Goal: Check status: Check status

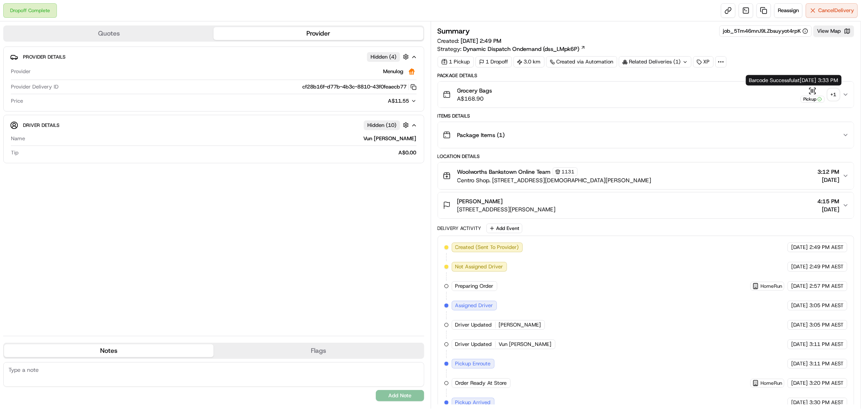
click at [832, 96] on div "+ 1" at bounding box center [833, 94] width 11 height 11
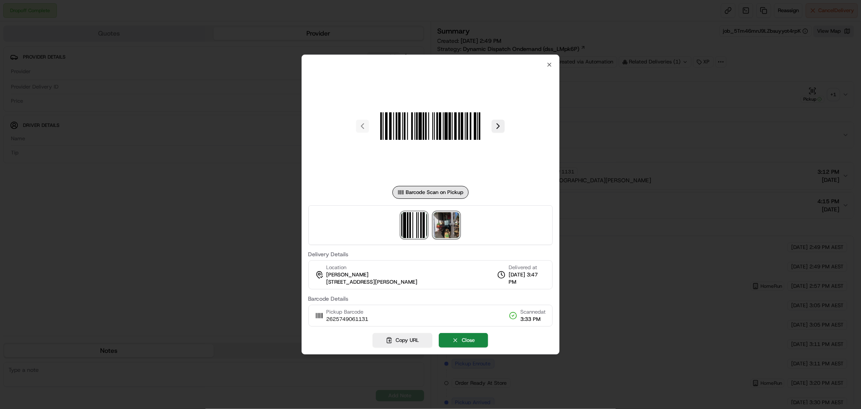
click at [444, 220] on img at bounding box center [447, 225] width 26 height 26
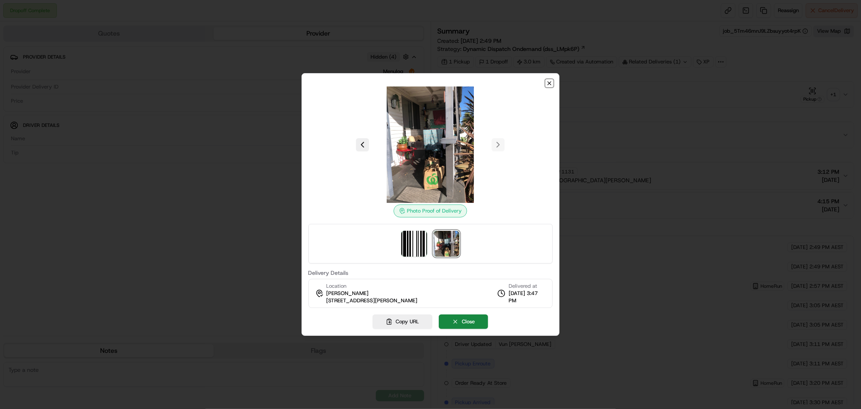
click at [550, 83] on icon "button" at bounding box center [549, 83] width 3 height 3
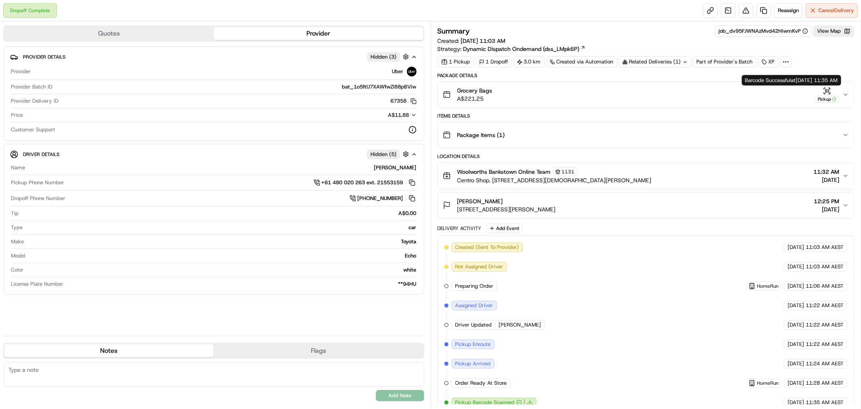
click at [824, 94] on icon "button" at bounding box center [824, 92] width 1 height 1
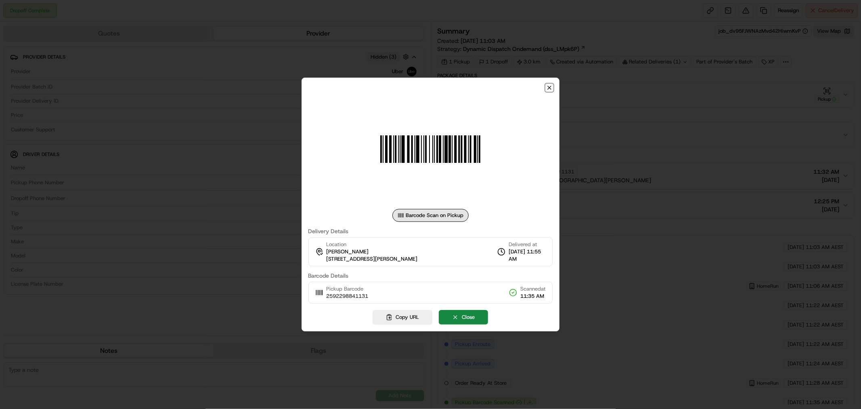
click at [549, 86] on icon "button" at bounding box center [549, 87] width 3 height 3
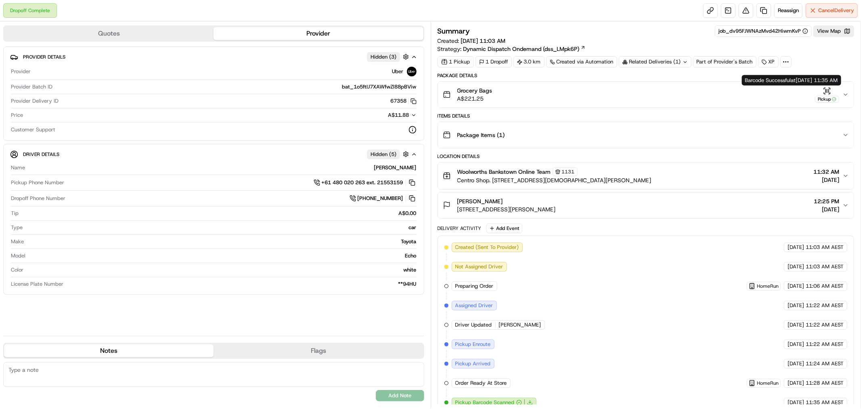
click at [835, 97] on icon "button" at bounding box center [834, 99] width 4 height 4
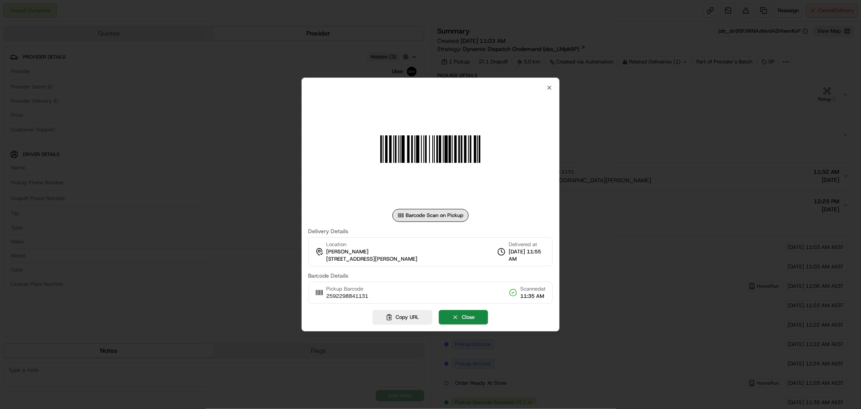
click at [716, 75] on div at bounding box center [430, 204] width 861 height 409
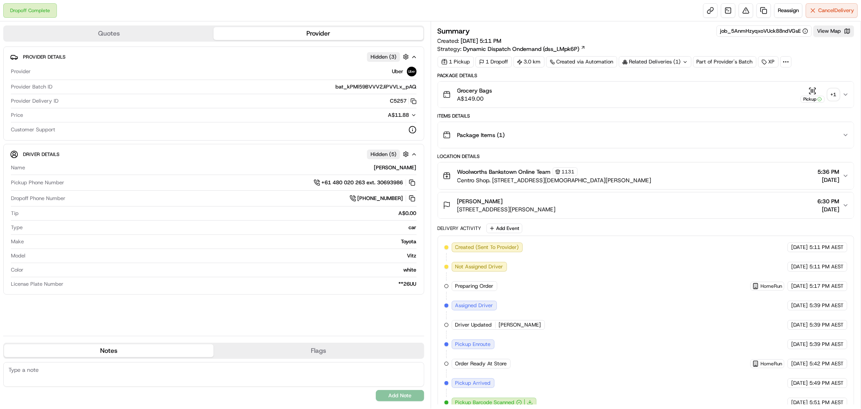
click at [824, 94] on div "Pickup" at bounding box center [813, 95] width 24 height 16
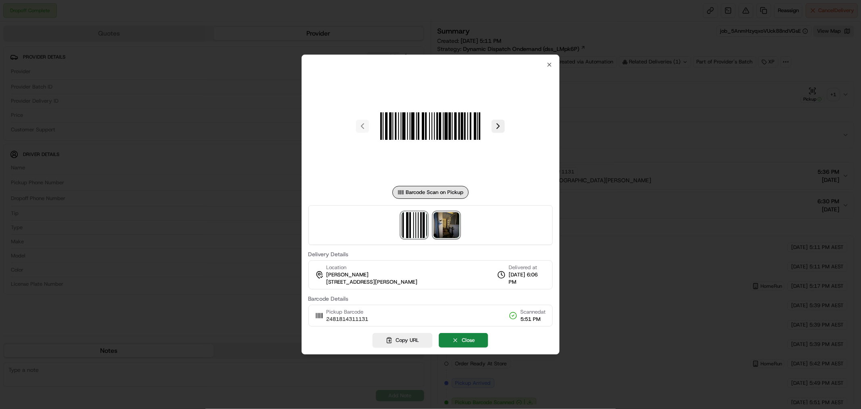
click at [449, 229] on img at bounding box center [447, 225] width 26 height 26
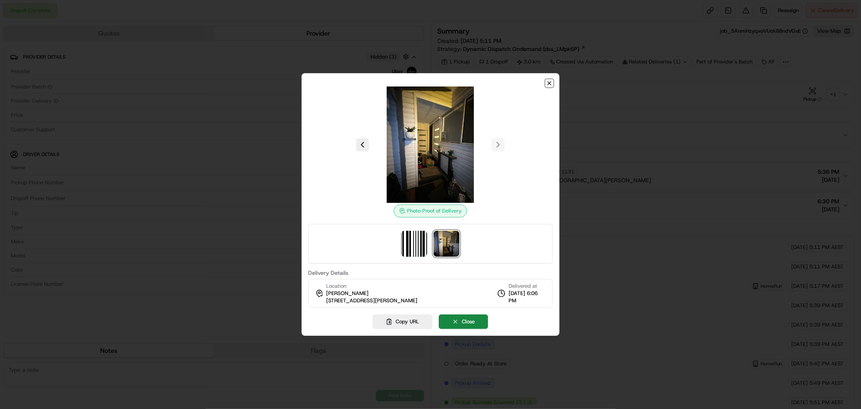
click at [550, 80] on icon "button" at bounding box center [549, 83] width 6 height 6
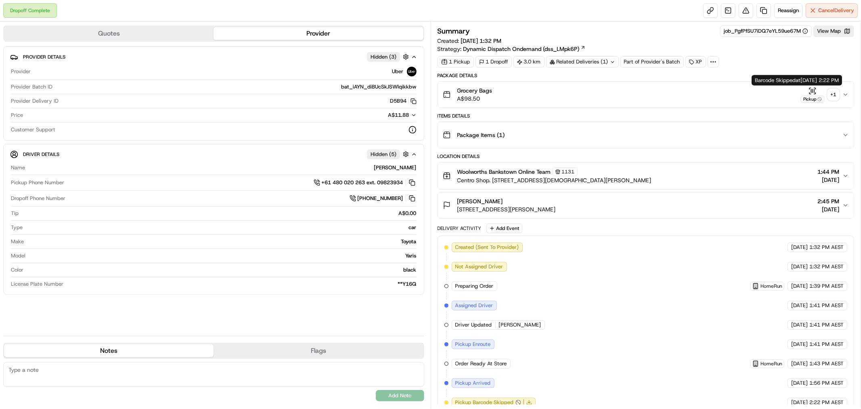
click at [830, 94] on div "+ 1" at bounding box center [833, 94] width 11 height 11
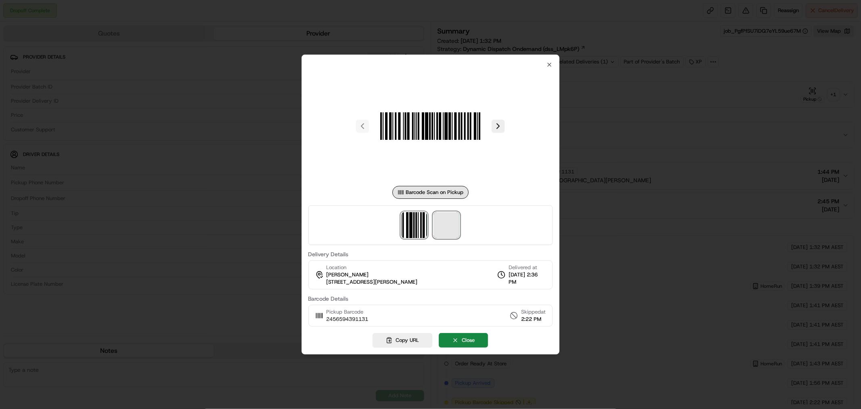
click at [453, 223] on span at bounding box center [447, 225] width 26 height 26
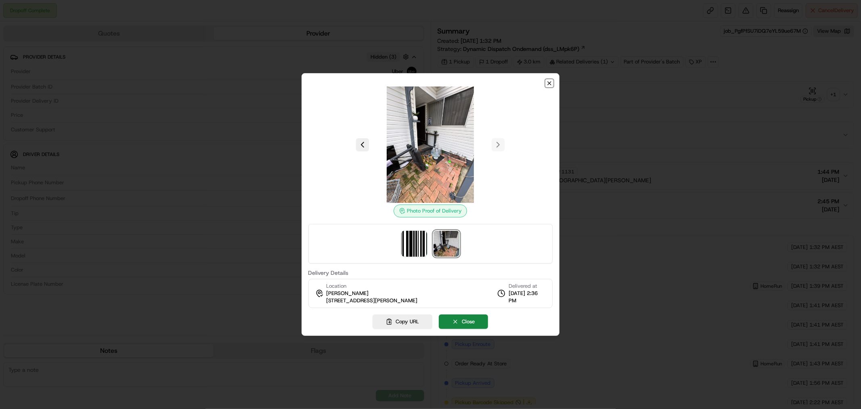
click at [550, 80] on icon "button" at bounding box center [549, 83] width 6 height 6
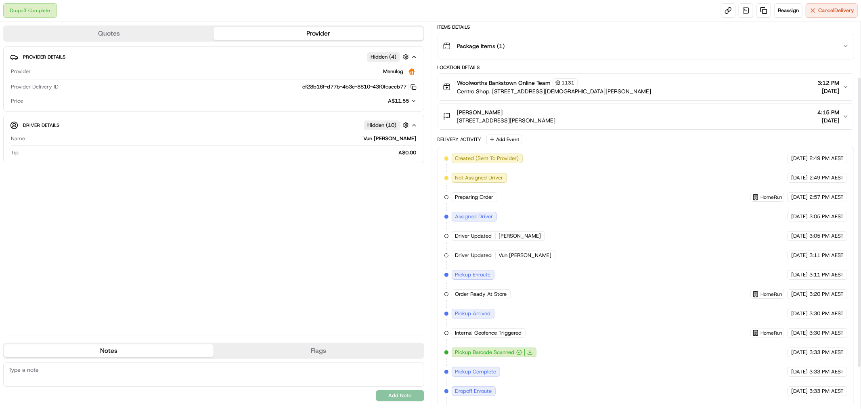
scroll to position [90, 0]
